Goal: Transaction & Acquisition: Purchase product/service

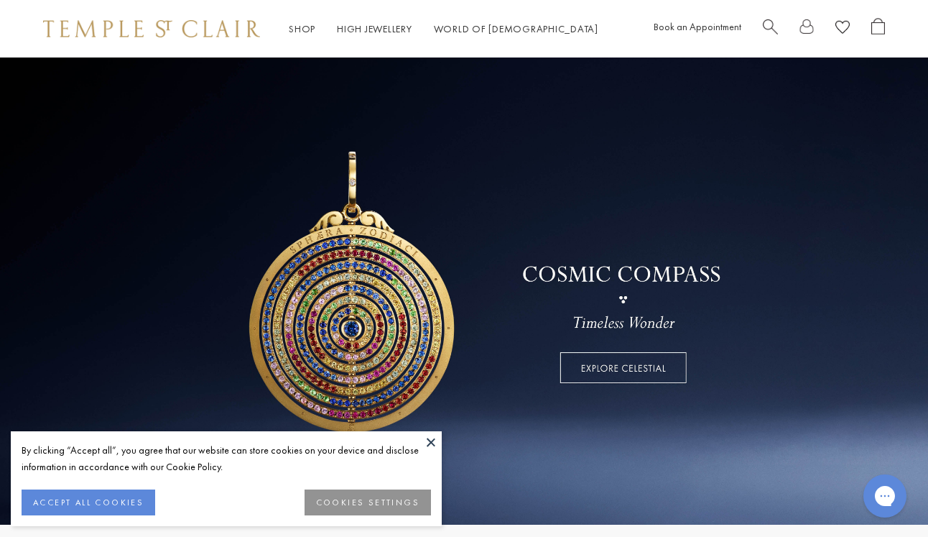
click at [429, 438] on button at bounding box center [431, 442] width 22 height 22
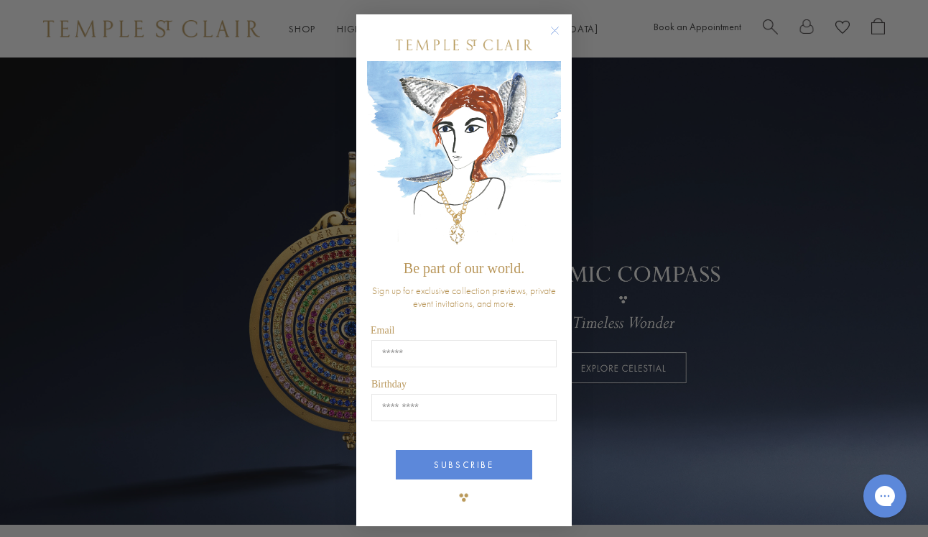
click at [554, 28] on circle "Close dialog" at bounding box center [555, 30] width 17 height 17
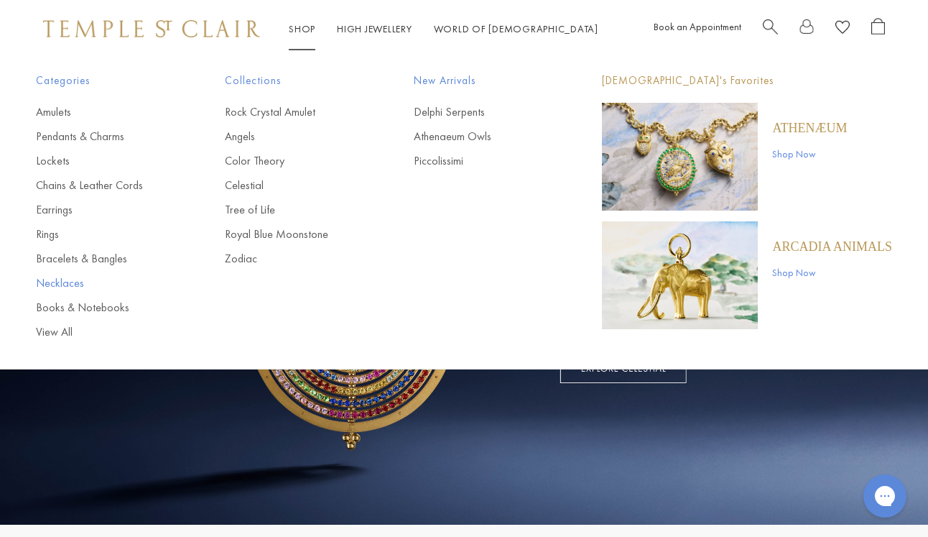
click at [62, 279] on link "Necklaces" at bounding box center [101, 283] width 131 height 16
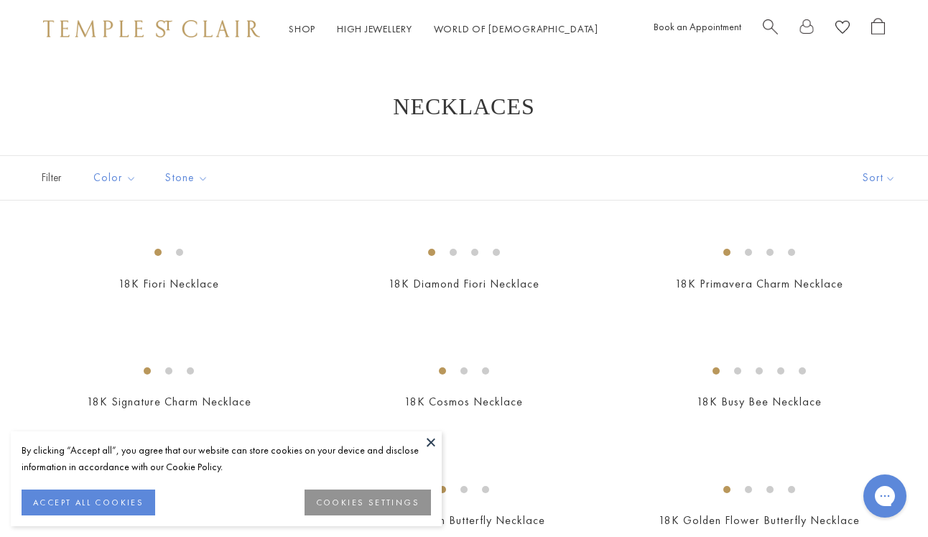
click at [428, 443] on button at bounding box center [431, 442] width 22 height 22
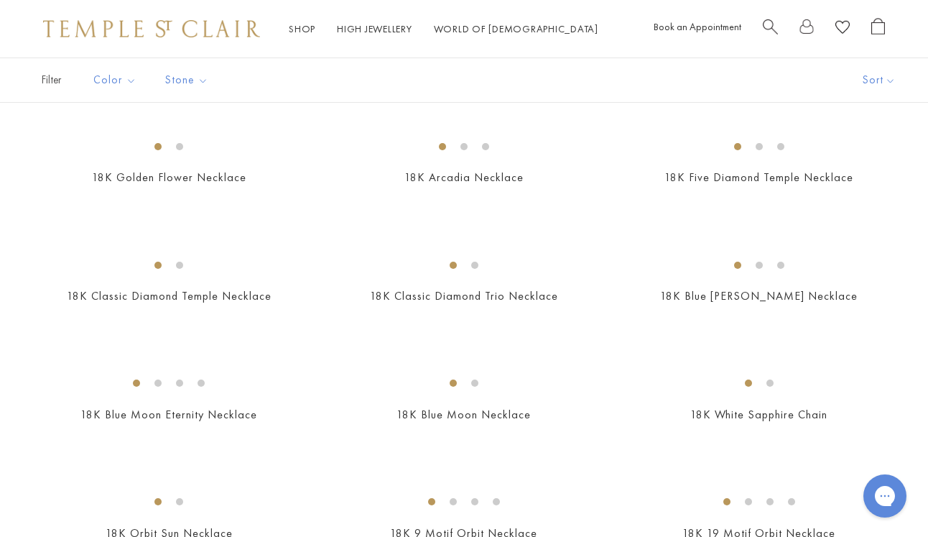
scroll to position [462, 0]
click at [0, 0] on img at bounding box center [0, 0] width 0 height 0
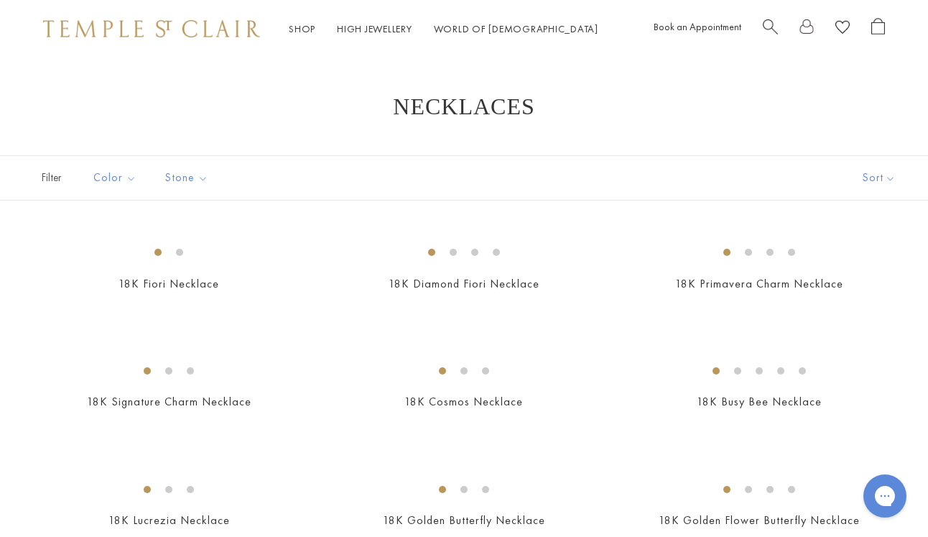
scroll to position [0, 0]
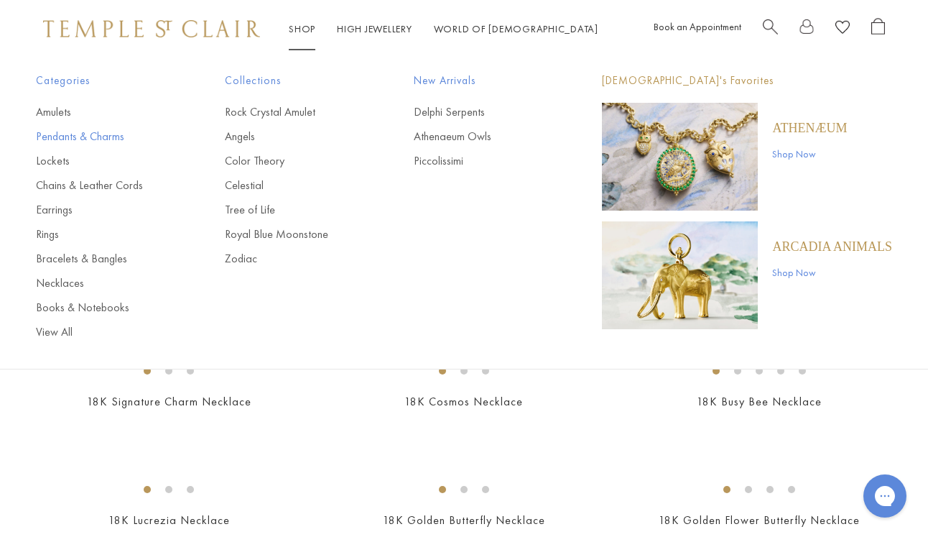
click at [95, 134] on link "Pendants & Charms" at bounding box center [101, 137] width 131 height 16
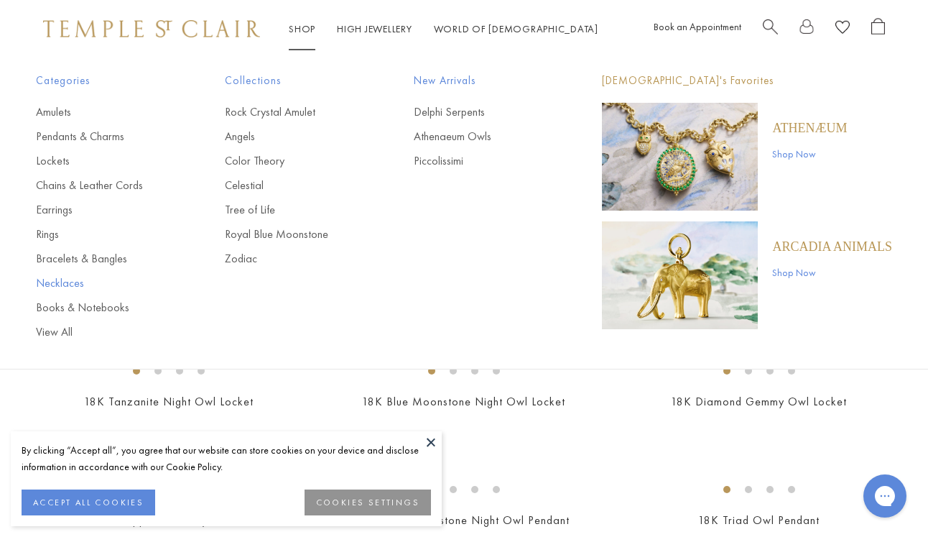
click at [57, 289] on link "Necklaces" at bounding box center [101, 283] width 131 height 16
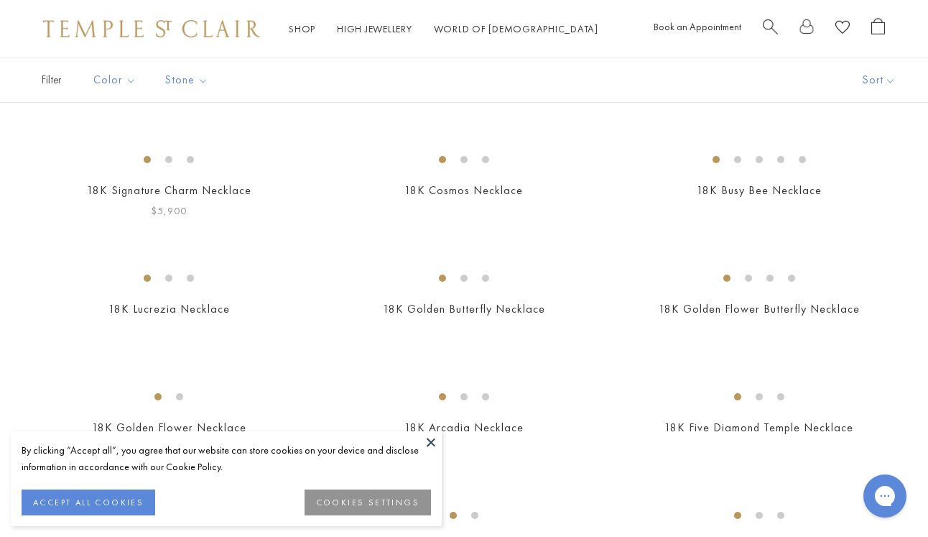
scroll to position [555, 0]
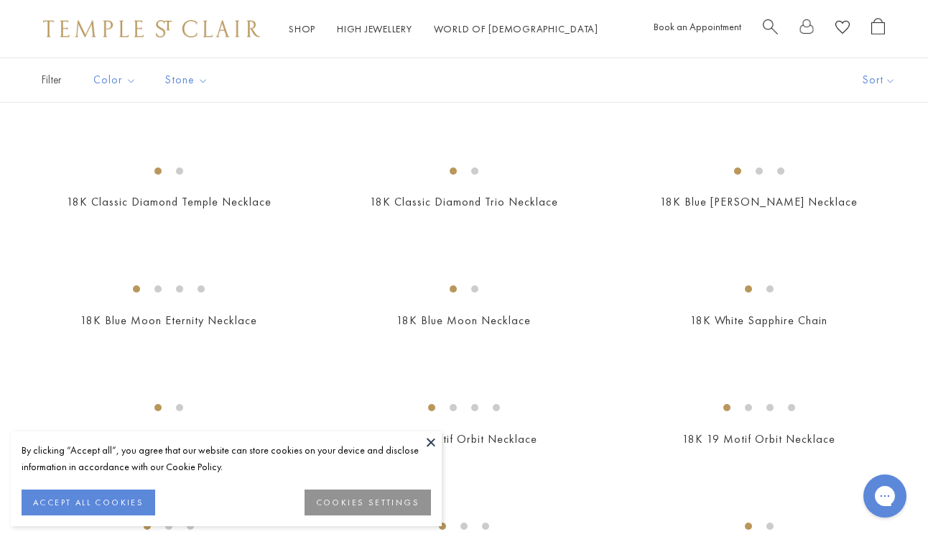
click at [0, 0] on img at bounding box center [0, 0] width 0 height 0
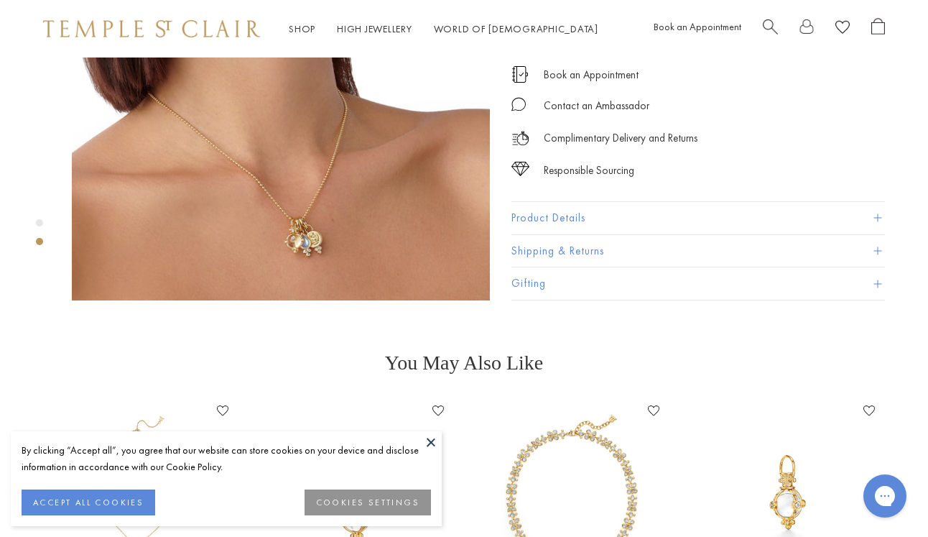
scroll to position [616, 0]
click at [614, 201] on button "Product Details" at bounding box center [698, 217] width 374 height 32
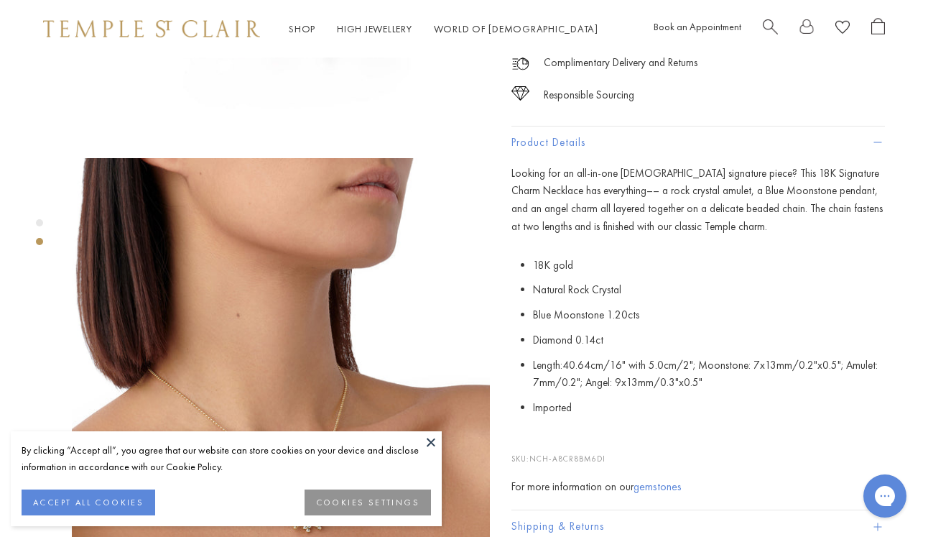
scroll to position [335, 1]
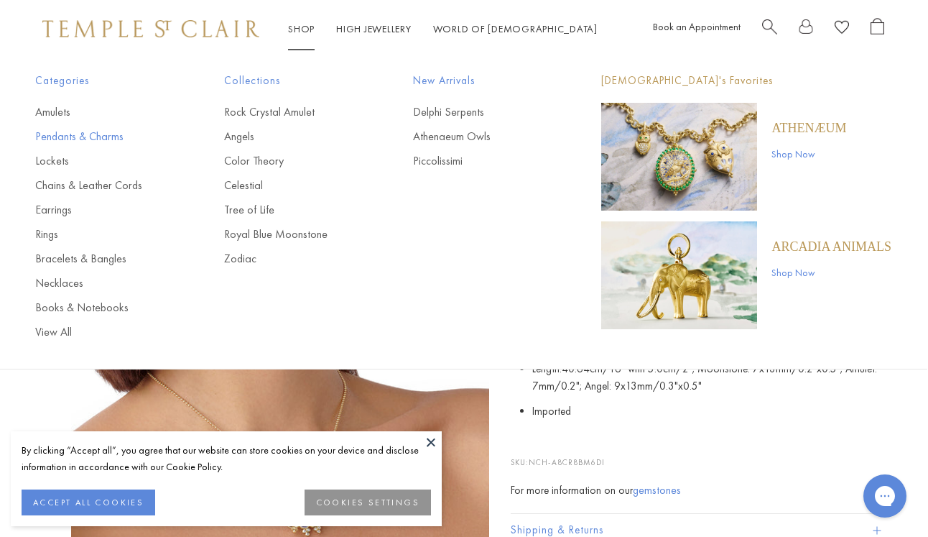
click at [67, 135] on link "Pendants & Charms" at bounding box center [100, 137] width 131 height 16
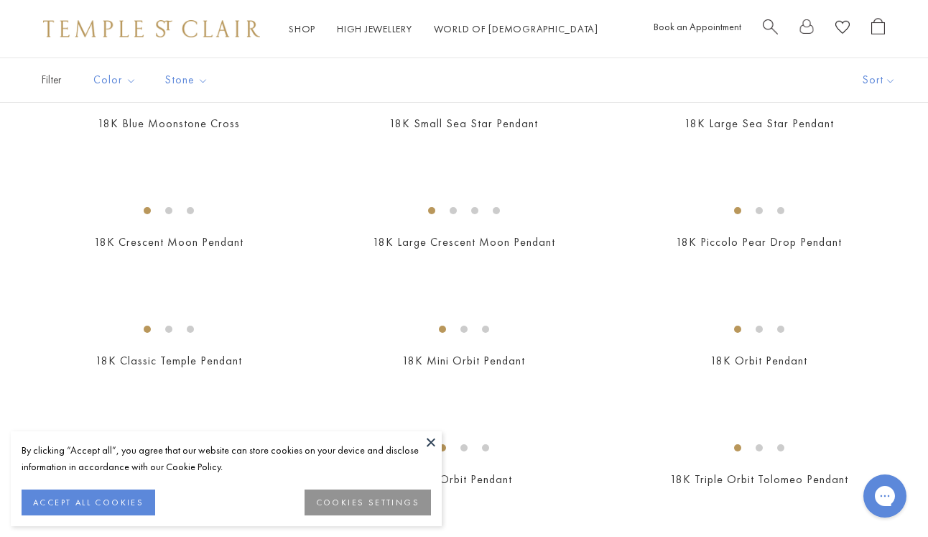
scroll to position [1570, 0]
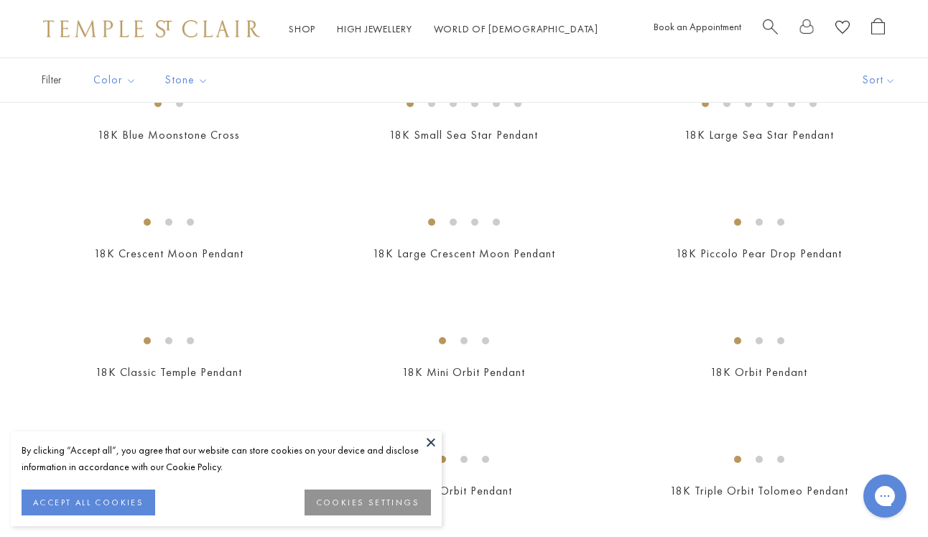
click at [0, 0] on img at bounding box center [0, 0] width 0 height 0
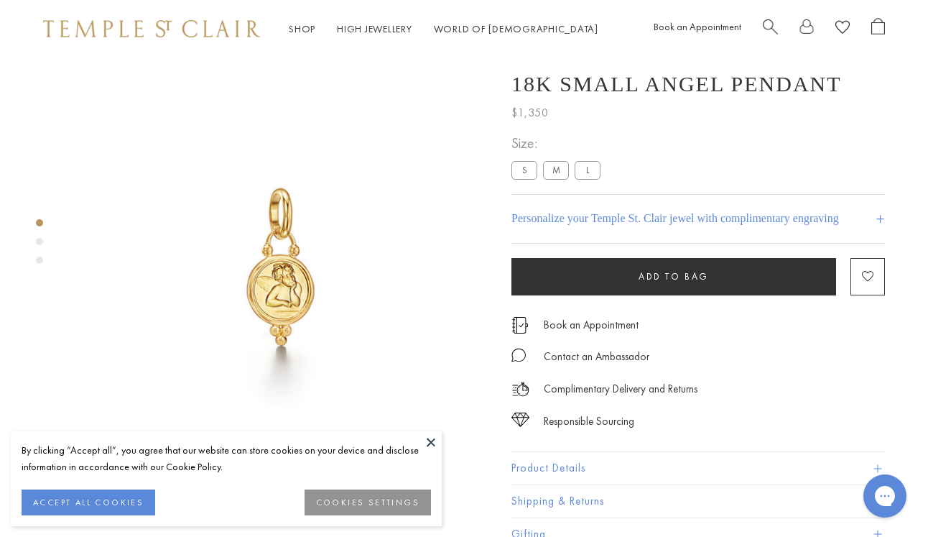
scroll to position [57, 0]
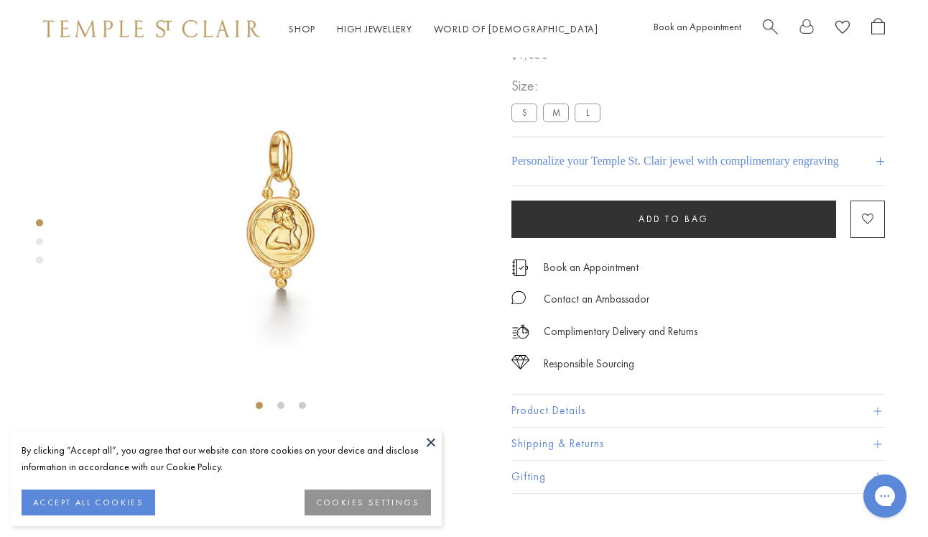
click at [525, 121] on label "S" at bounding box center [524, 112] width 26 height 18
click at [422, 435] on button at bounding box center [431, 442] width 22 height 22
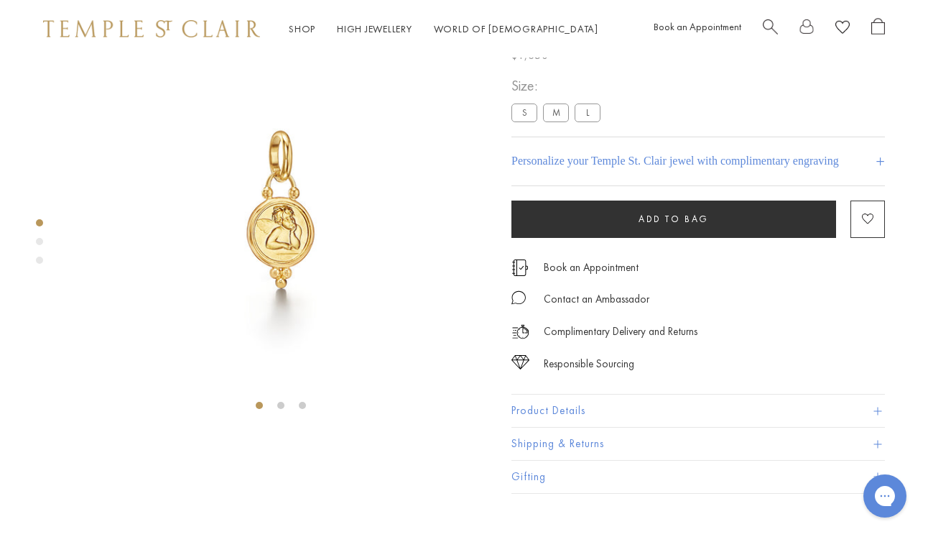
click at [877, 175] on h4 "+" at bounding box center [880, 161] width 9 height 27
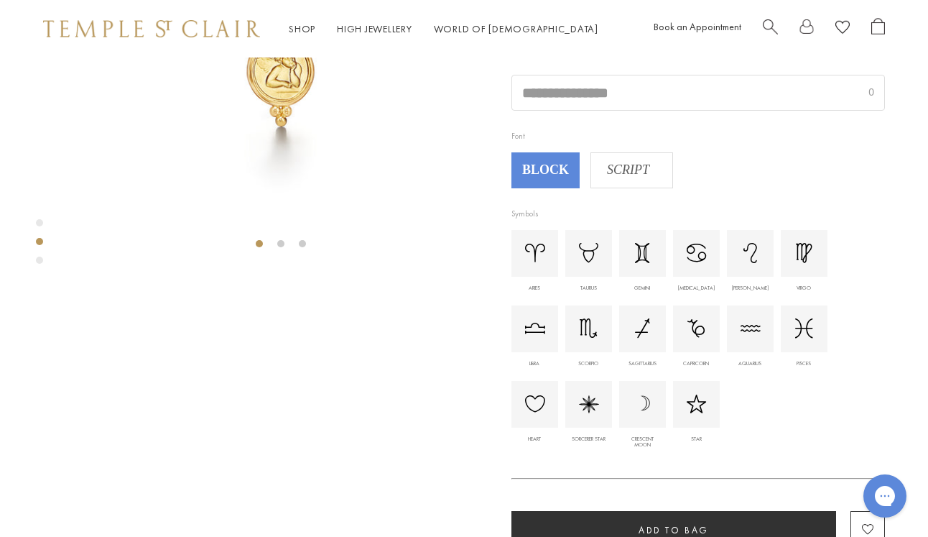
scroll to position [234, 0]
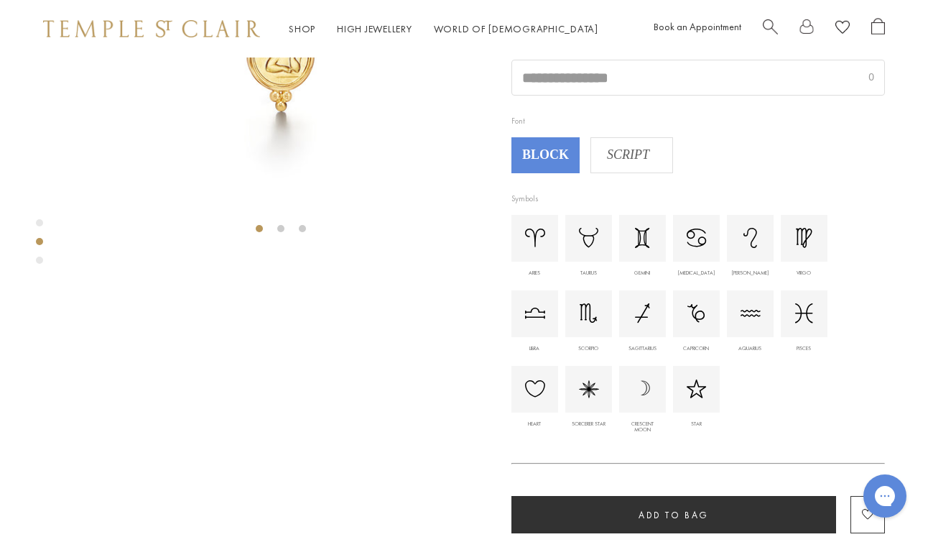
click at [621, 166] on span "SCRIPT" at bounding box center [628, 155] width 74 height 22
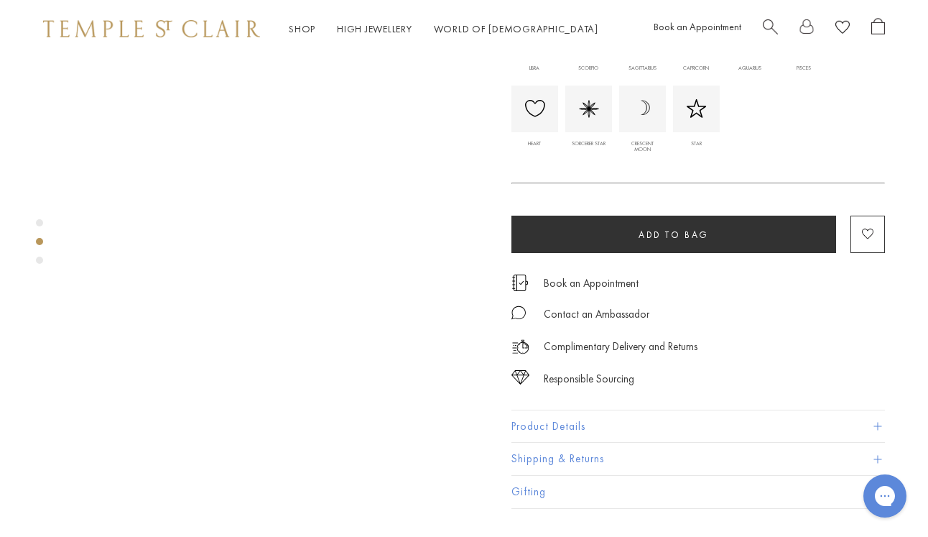
scroll to position [520, 0]
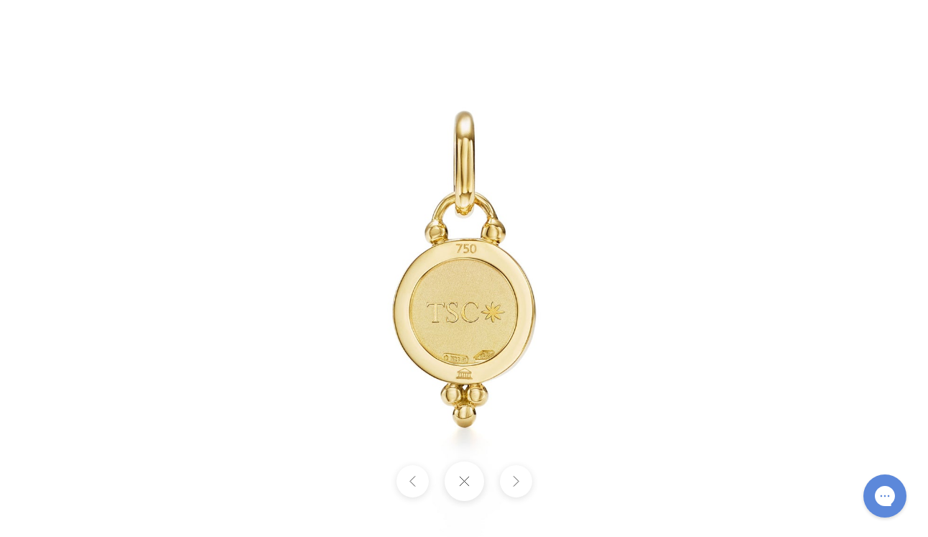
click at [458, 480] on button at bounding box center [464, 481] width 40 height 40
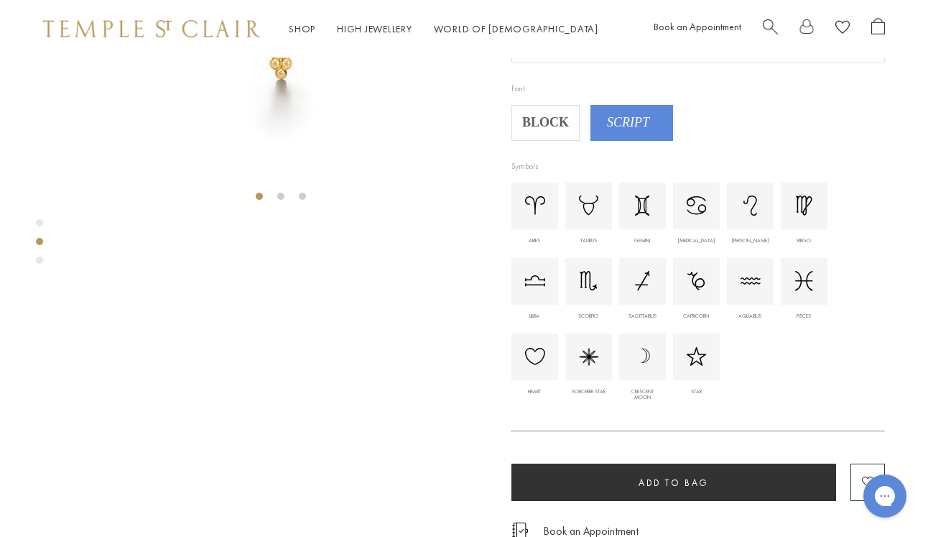
scroll to position [267, 1]
click at [539, 134] on span "BLOCK" at bounding box center [545, 123] width 65 height 22
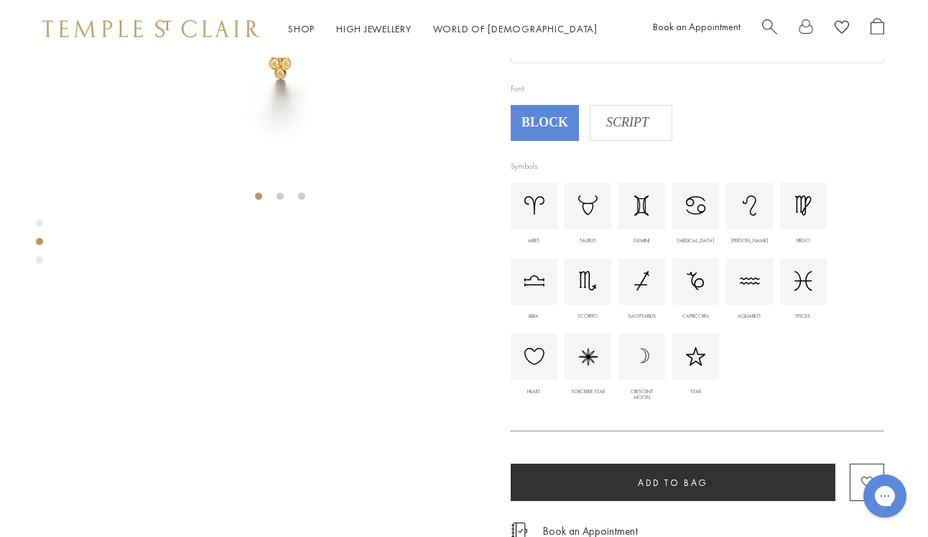
click at [565, 62] on input "text" at bounding box center [697, 45] width 372 height 34
click at [647, 216] on img at bounding box center [642, 205] width 16 height 20
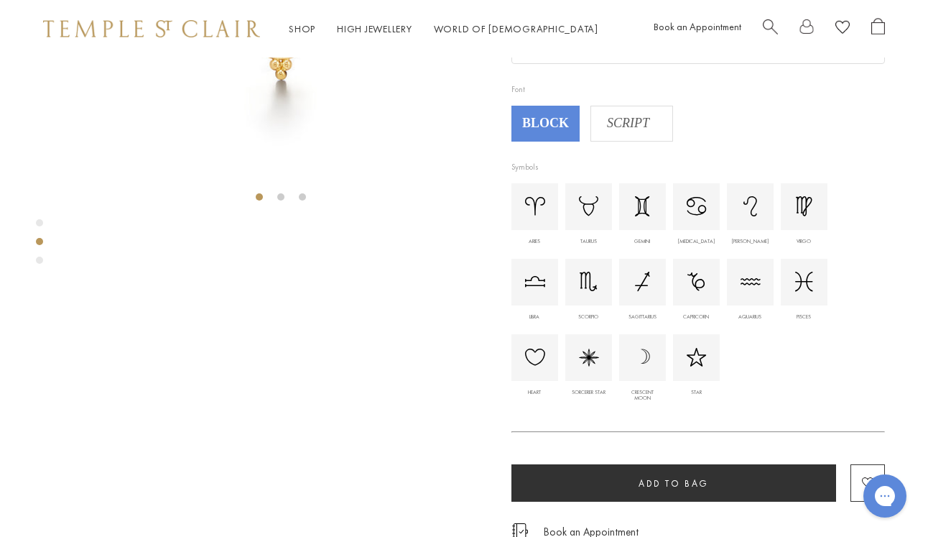
scroll to position [191, 0]
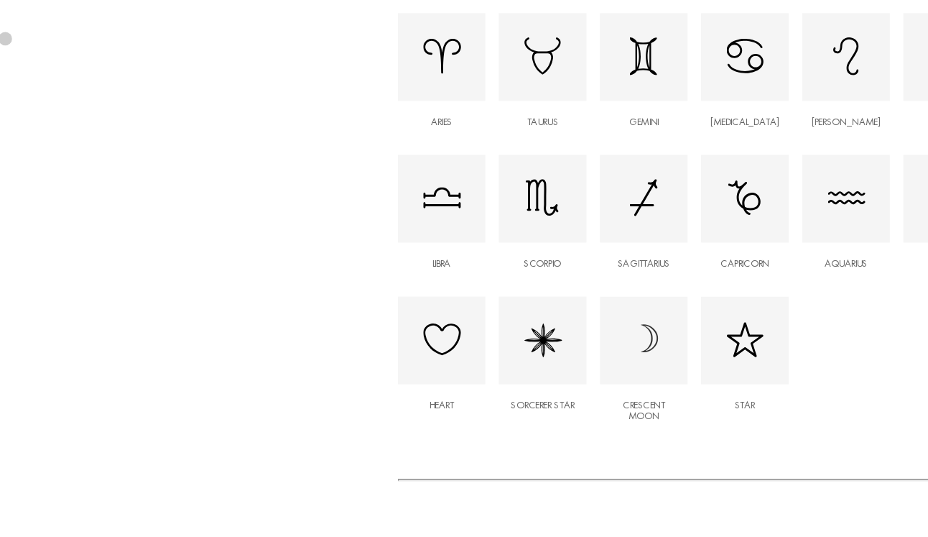
click at [525, 423] on img at bounding box center [535, 431] width 20 height 17
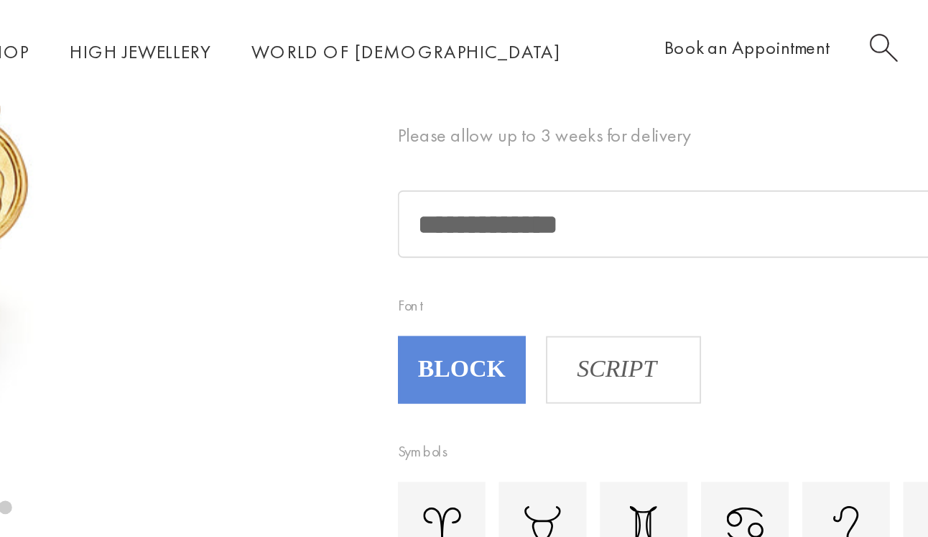
scroll to position [182, 0]
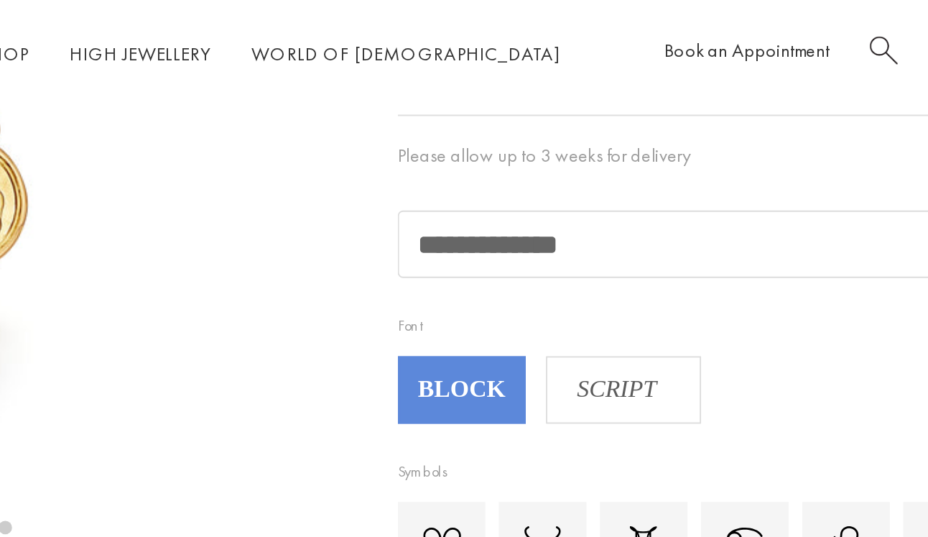
click at [512, 147] on input "**********" at bounding box center [698, 130] width 372 height 34
type input "*****"
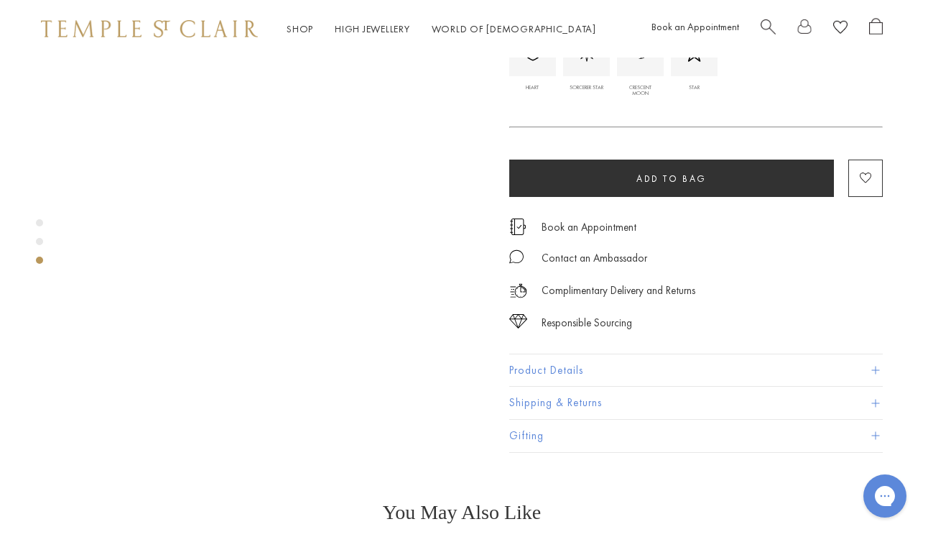
scroll to position [616, 2]
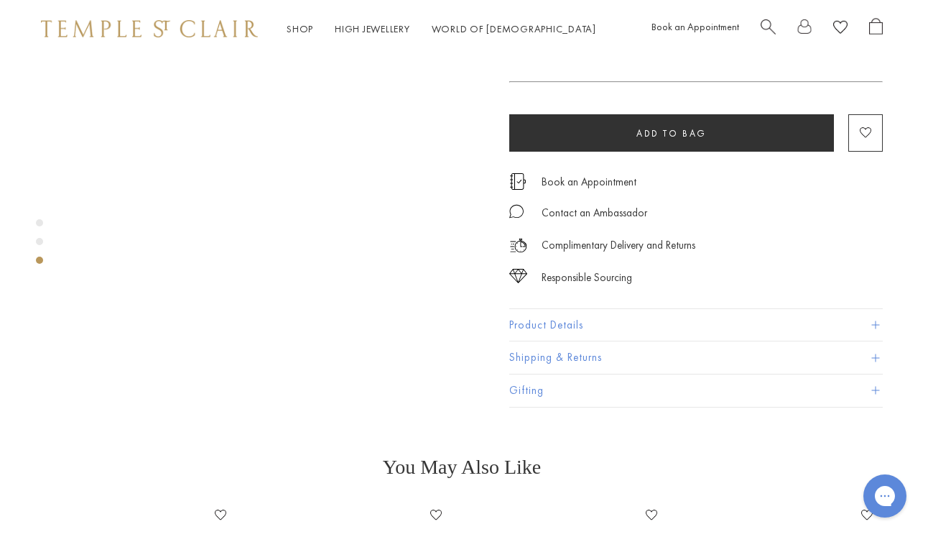
click at [600, 152] on button "Add to bag" at bounding box center [671, 132] width 325 height 37
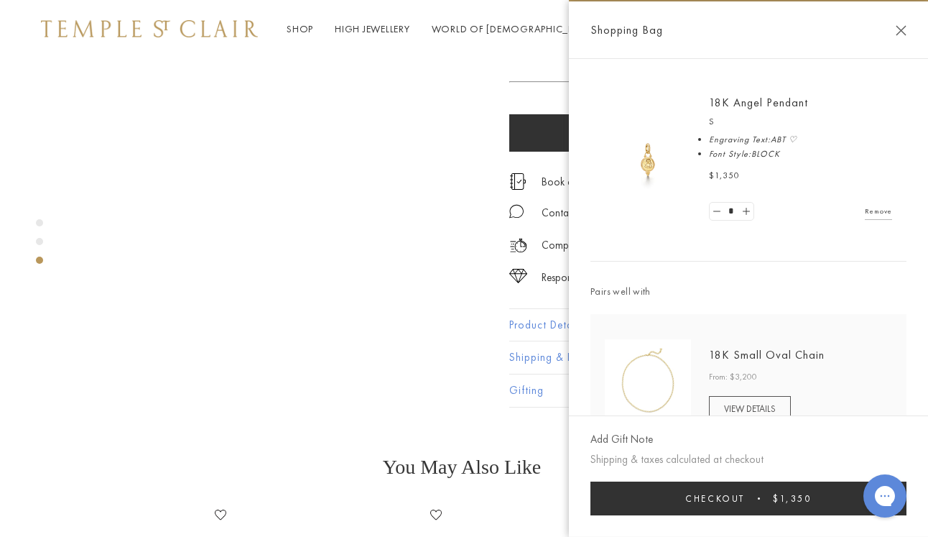
scroll to position [0, 0]
click at [899, 29] on button "Close Shopping Bag" at bounding box center [901, 30] width 11 height 11
